Goal: Information Seeking & Learning: Learn about a topic

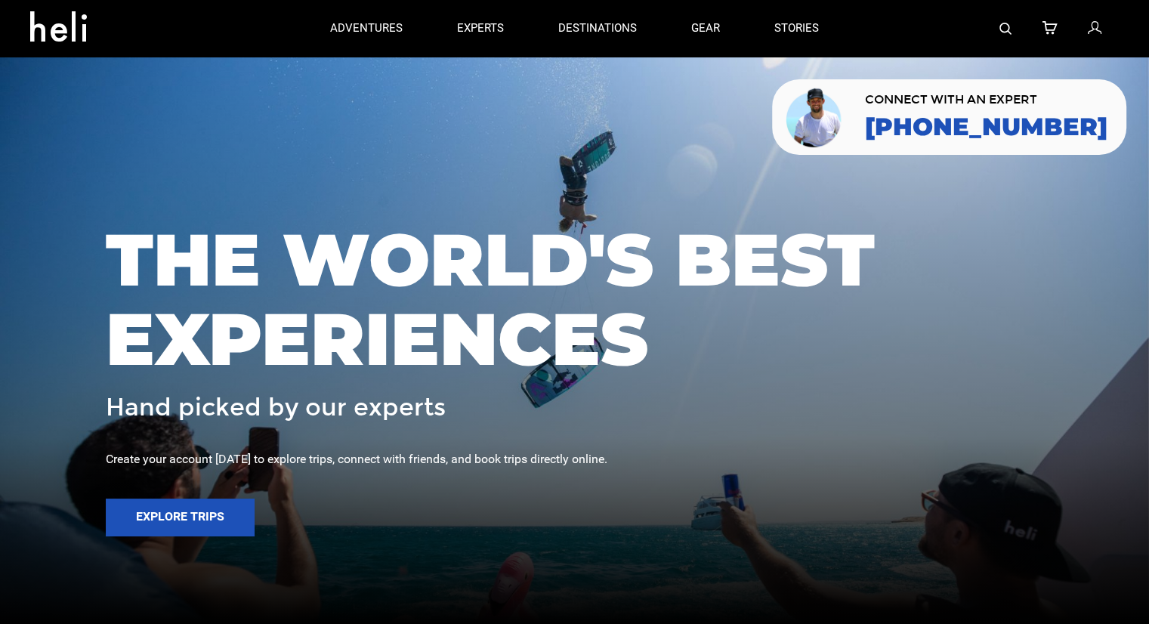
click at [994, 23] on div at bounding box center [982, 28] width 273 height 57
click at [1004, 27] on img at bounding box center [1005, 29] width 12 height 12
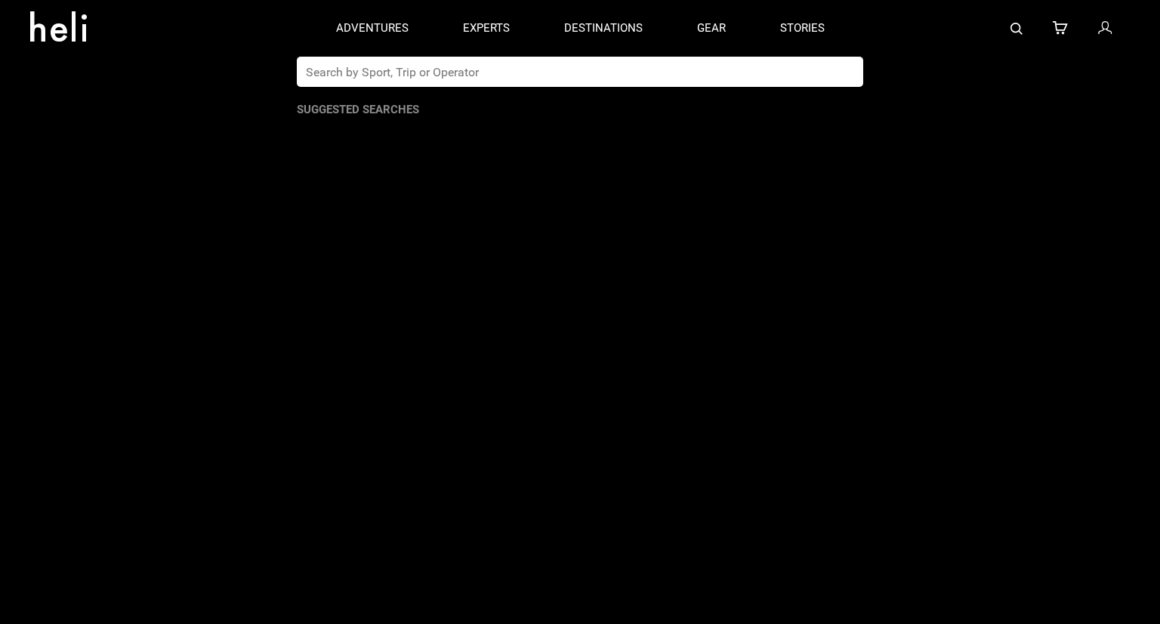
click at [521, 70] on input "text" at bounding box center [564, 72] width 535 height 30
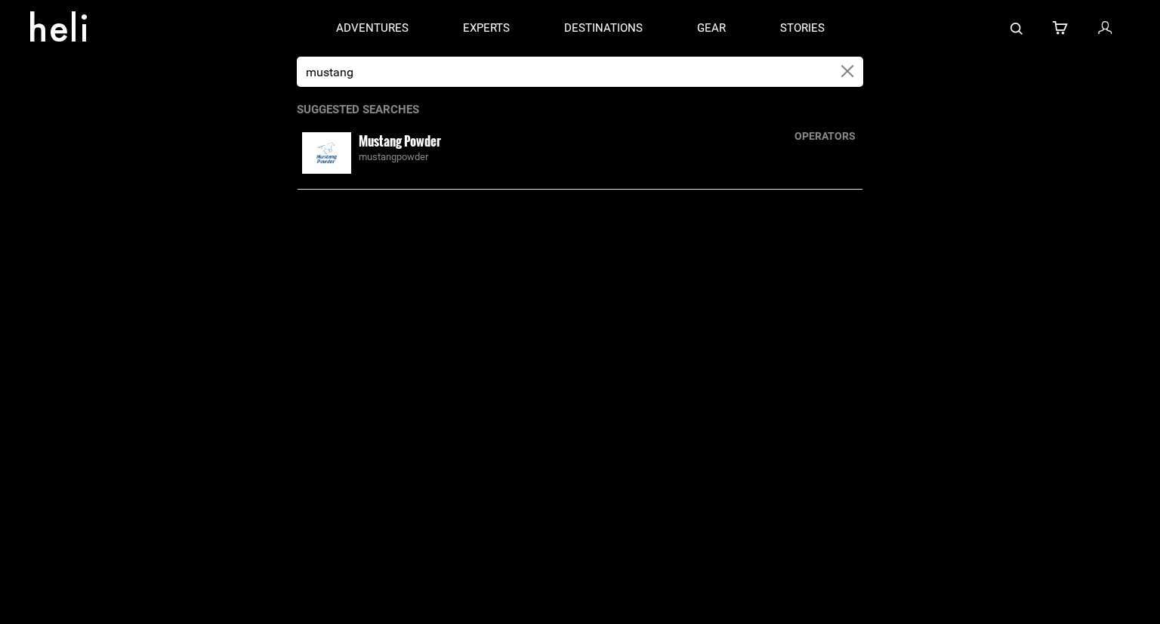
type input "mustang"
click at [435, 137] on small "Mustang Powder" at bounding box center [400, 140] width 82 height 19
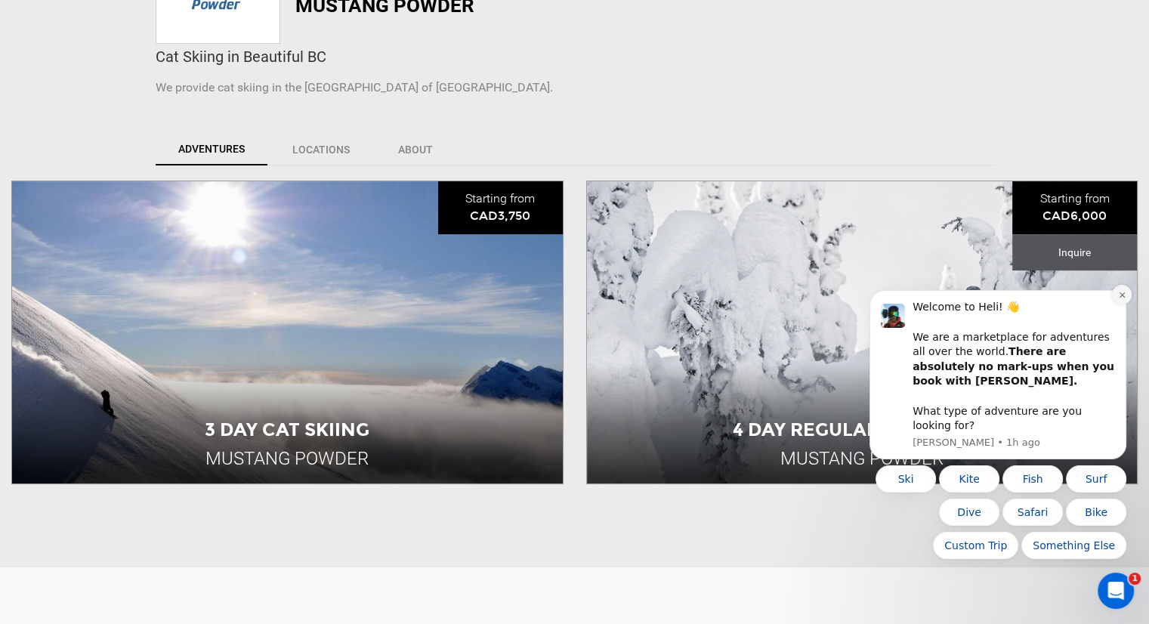
click at [1116, 304] on button "Dismiss notification" at bounding box center [1122, 295] width 20 height 20
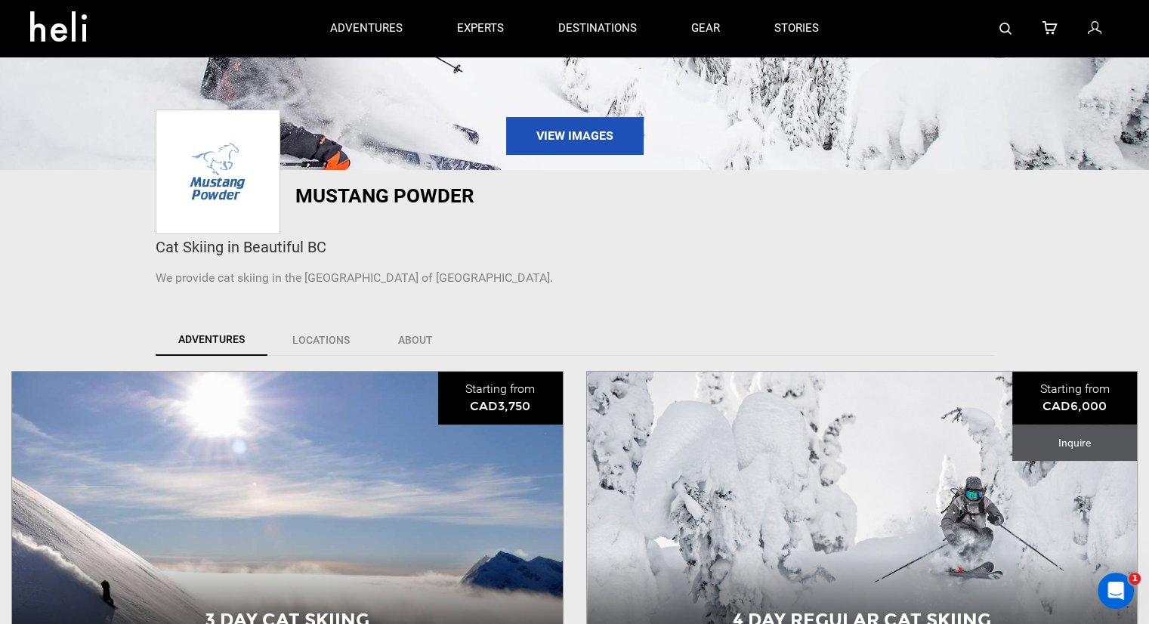
scroll to position [76, 0]
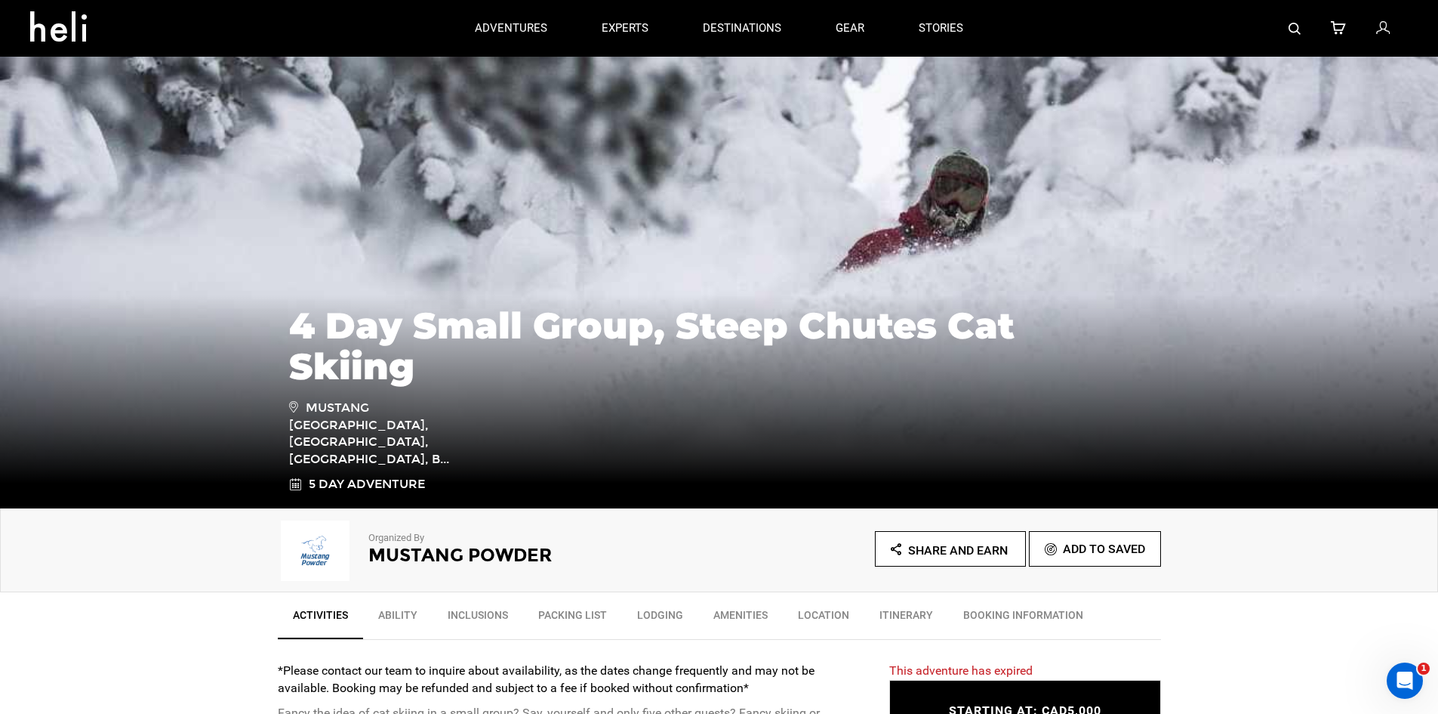
click at [1292, 26] on img at bounding box center [1295, 29] width 12 height 12
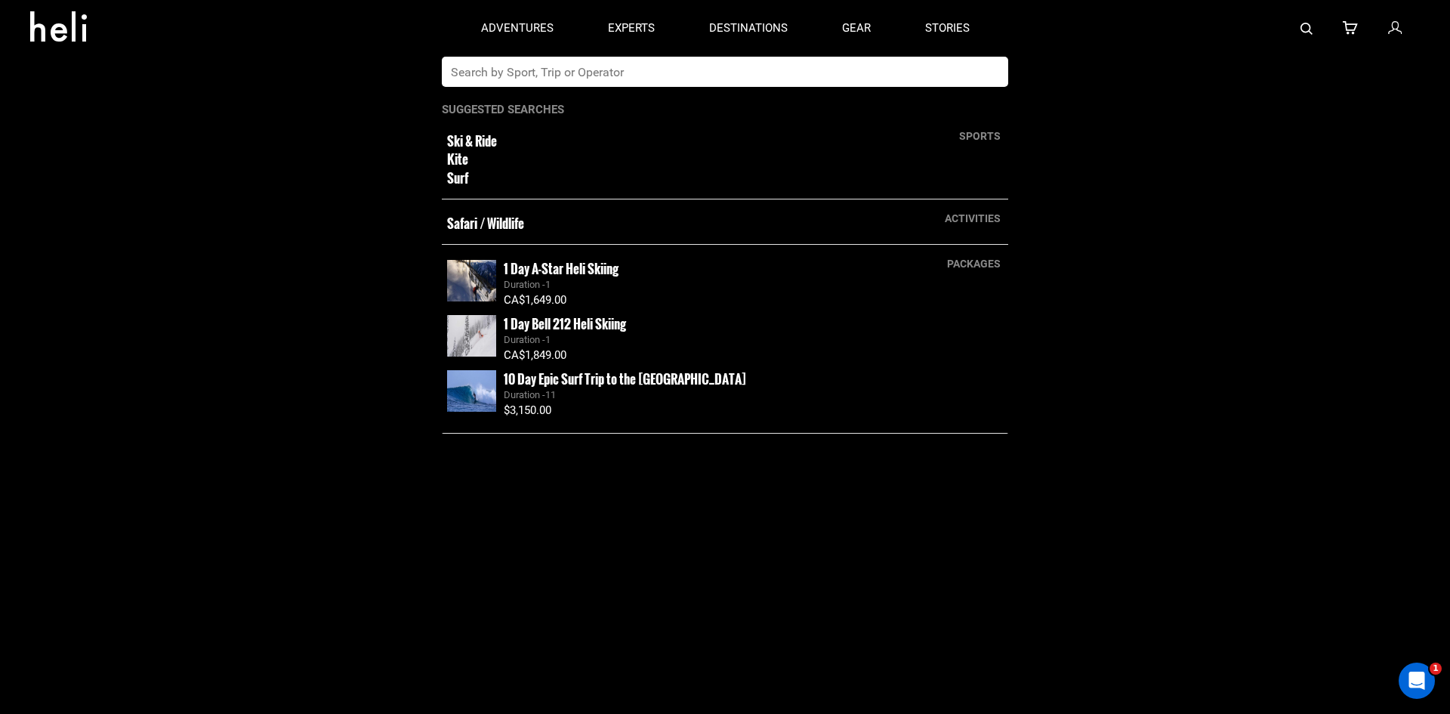
click at [726, 69] on input "text" at bounding box center [709, 72] width 535 height 30
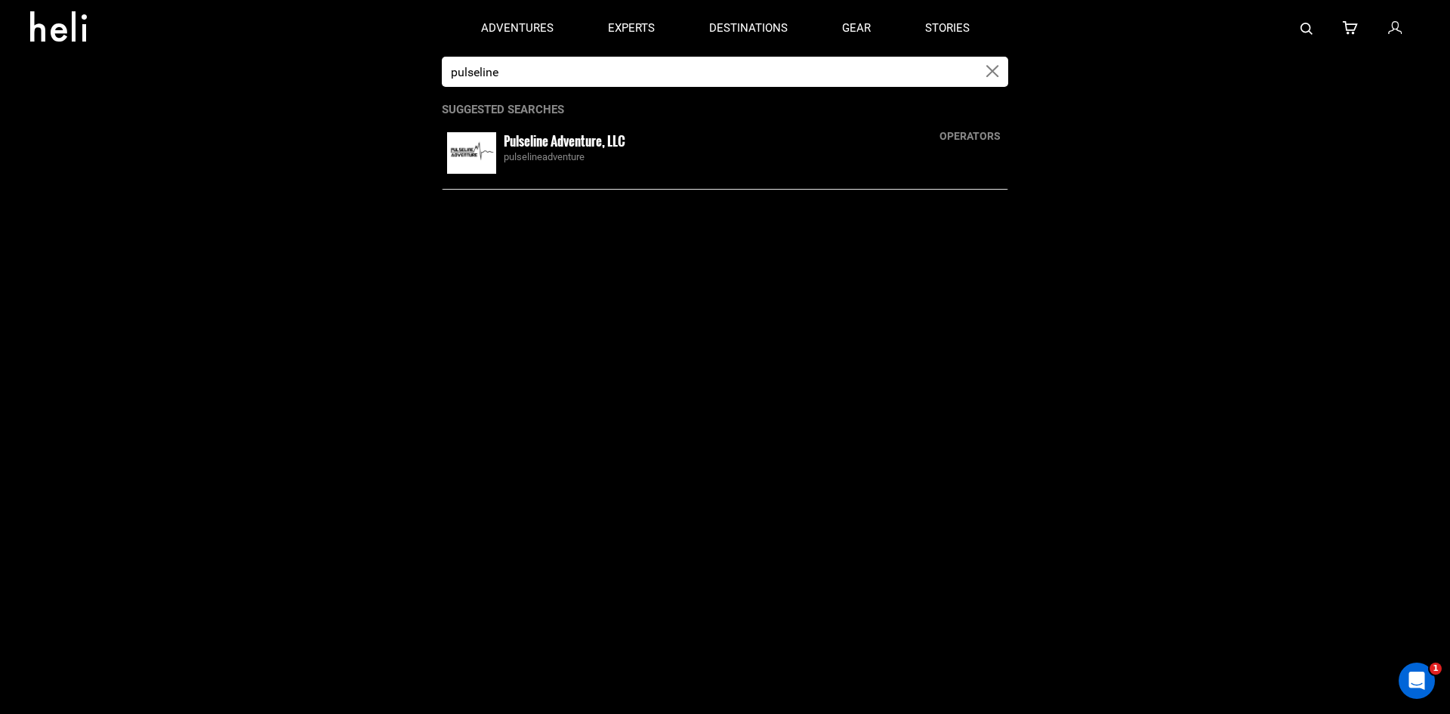
type input "pulseline"
click at [631, 137] on div "Pulseline Adventure, LLC pulselineadventure" at bounding box center [753, 148] width 499 height 32
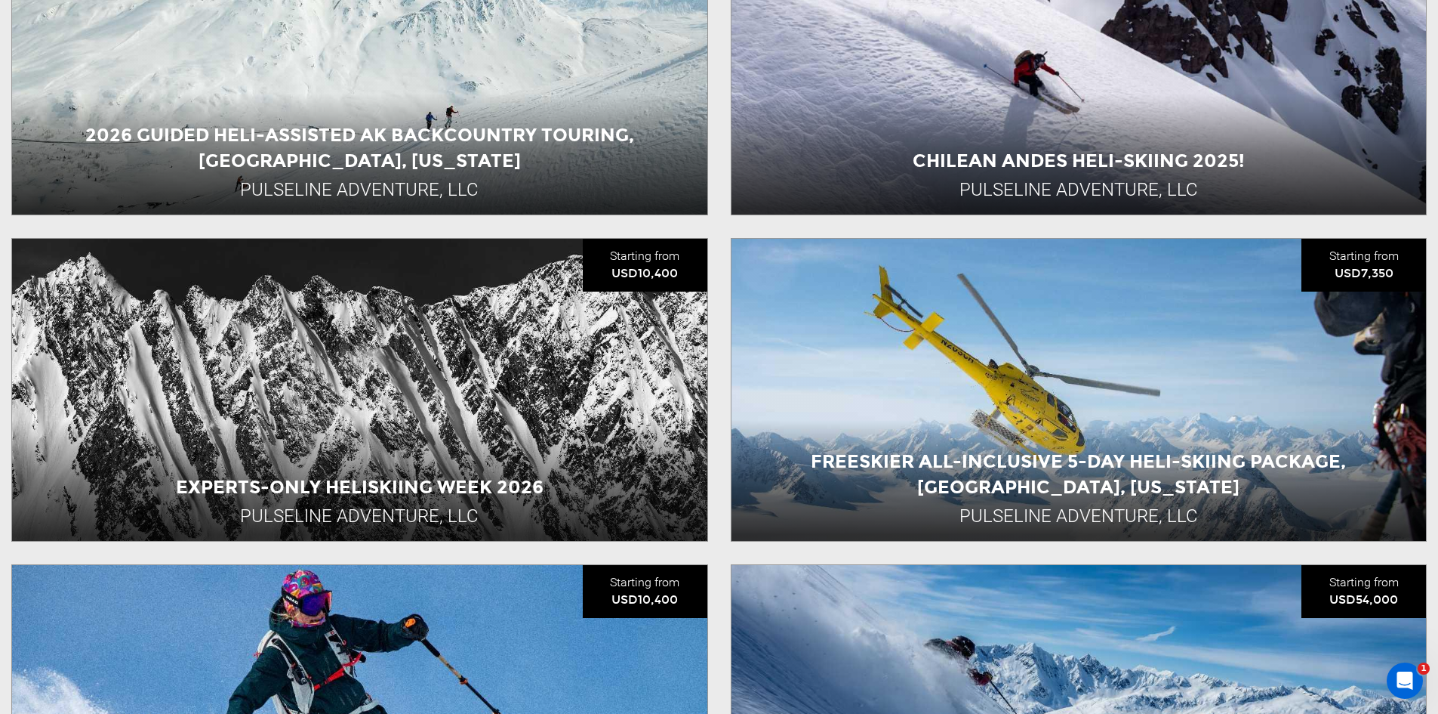
scroll to position [1057, 0]
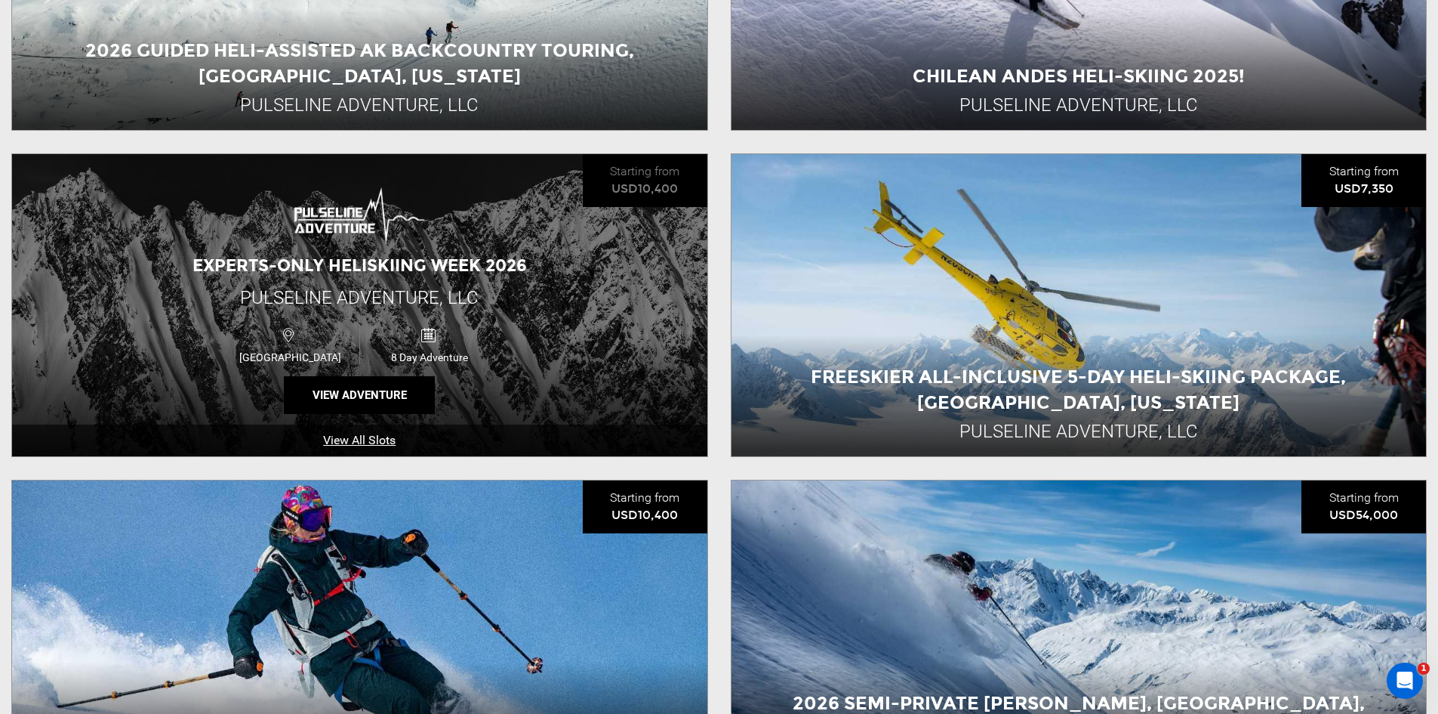
click at [219, 296] on div "Experts-Only Heliskiing Week 2026 Pulseline Adventure, LLC [GEOGRAPHIC_DATA] 8 …" at bounding box center [359, 305] width 695 height 302
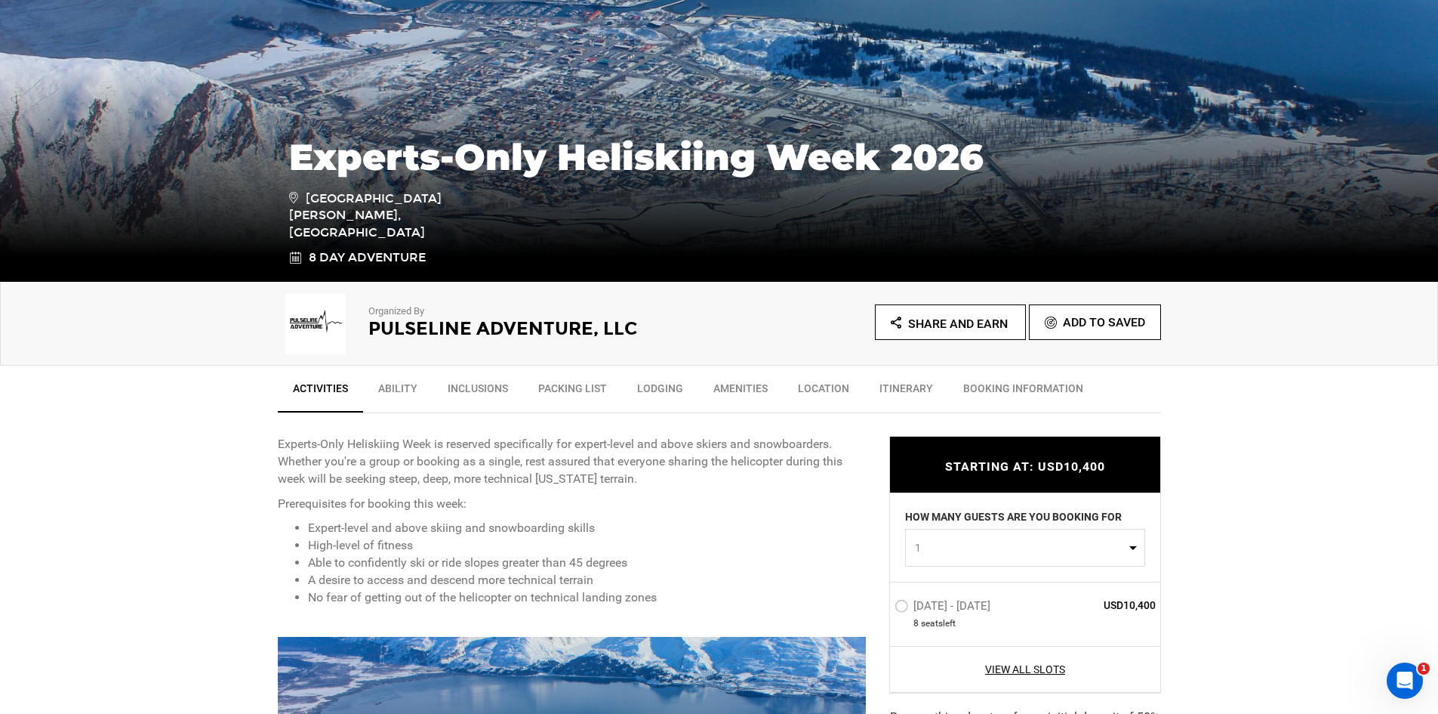
scroll to position [302, 0]
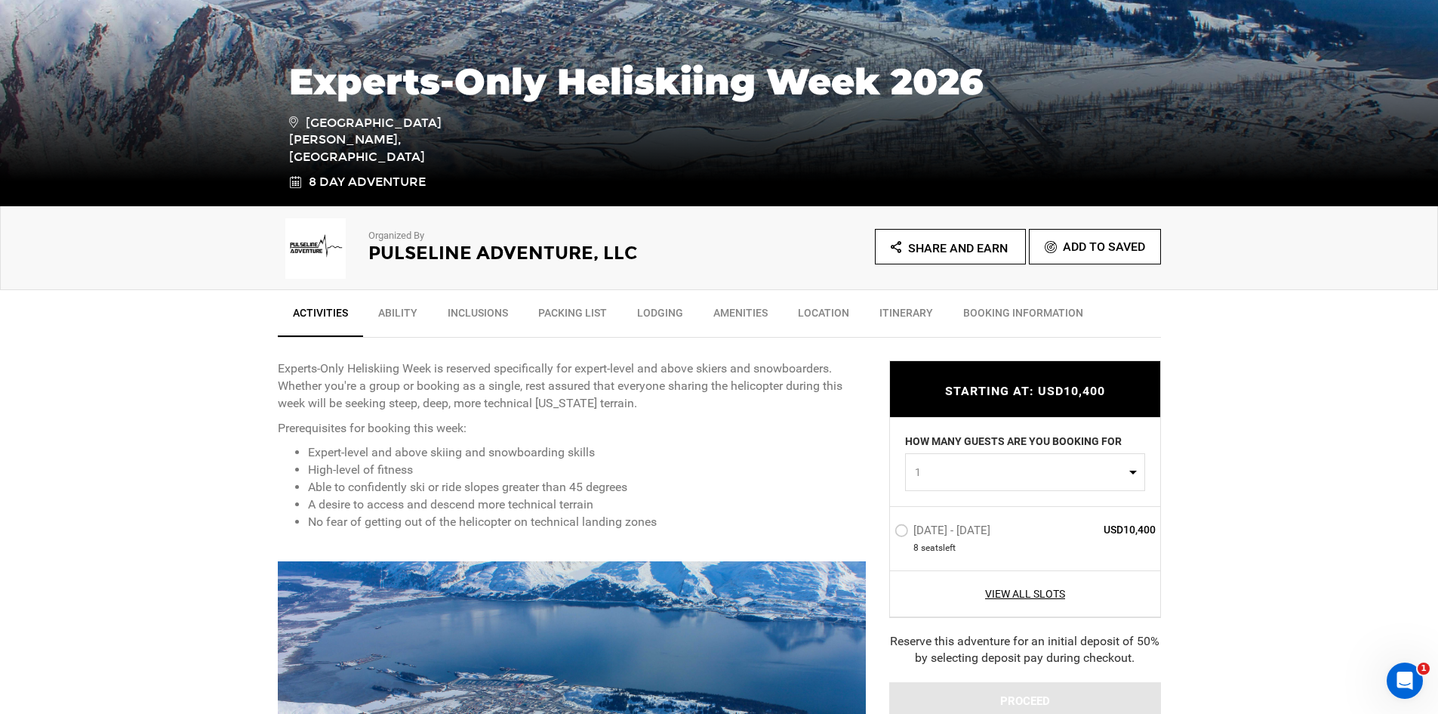
click at [381, 318] on link "Ability" at bounding box center [397, 317] width 69 height 38
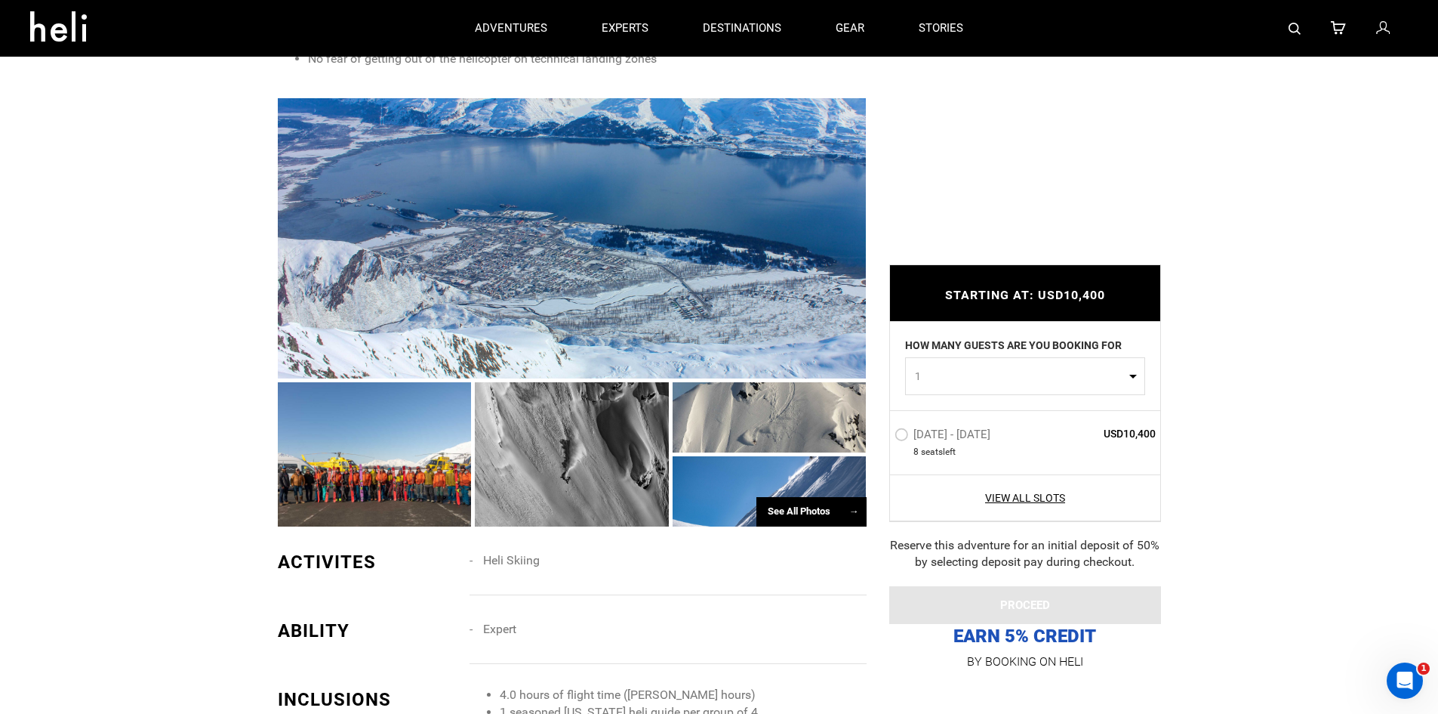
scroll to position [695, 0]
